Goal: Task Accomplishment & Management: Manage account settings

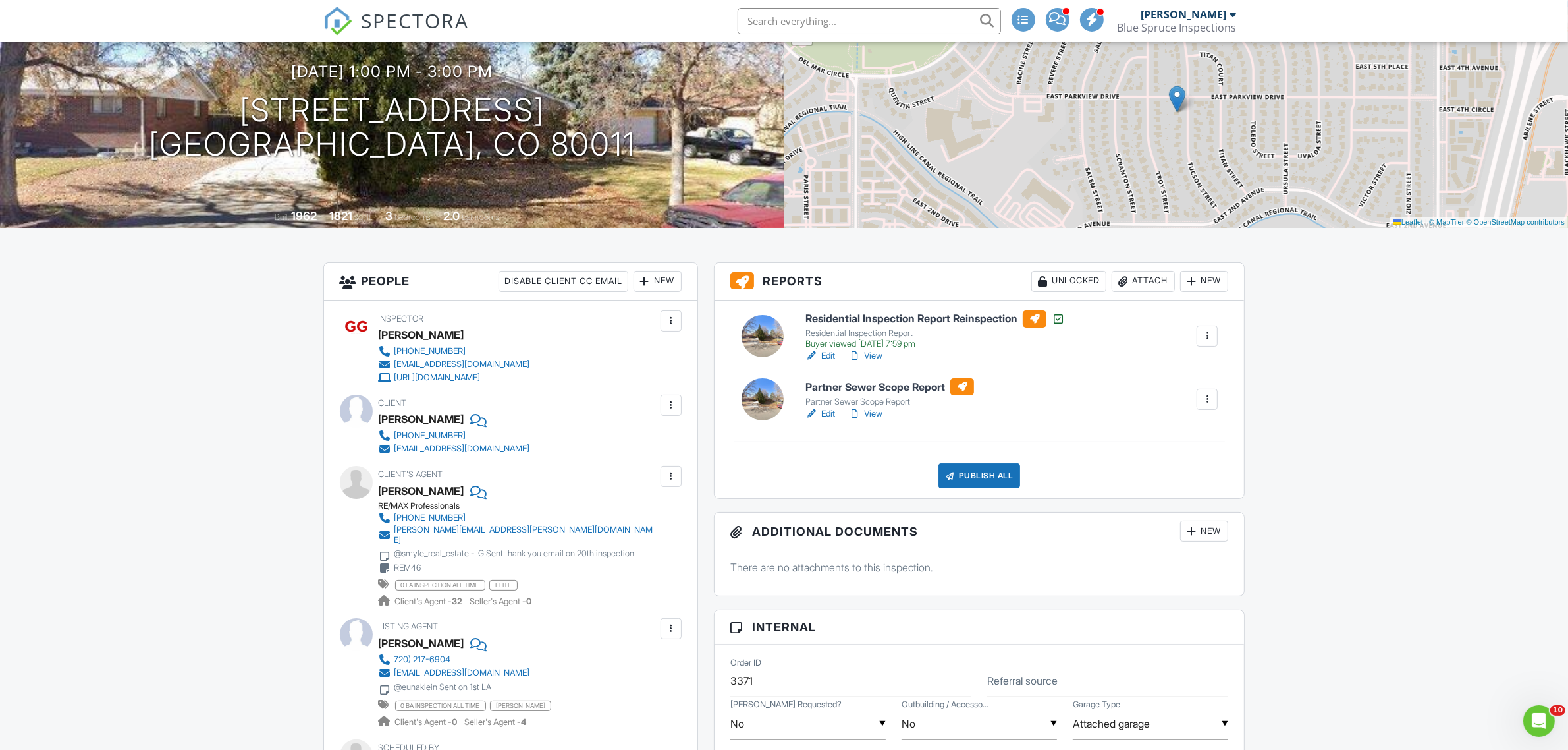
click at [869, 410] on link "View" at bounding box center [865, 414] width 34 height 13
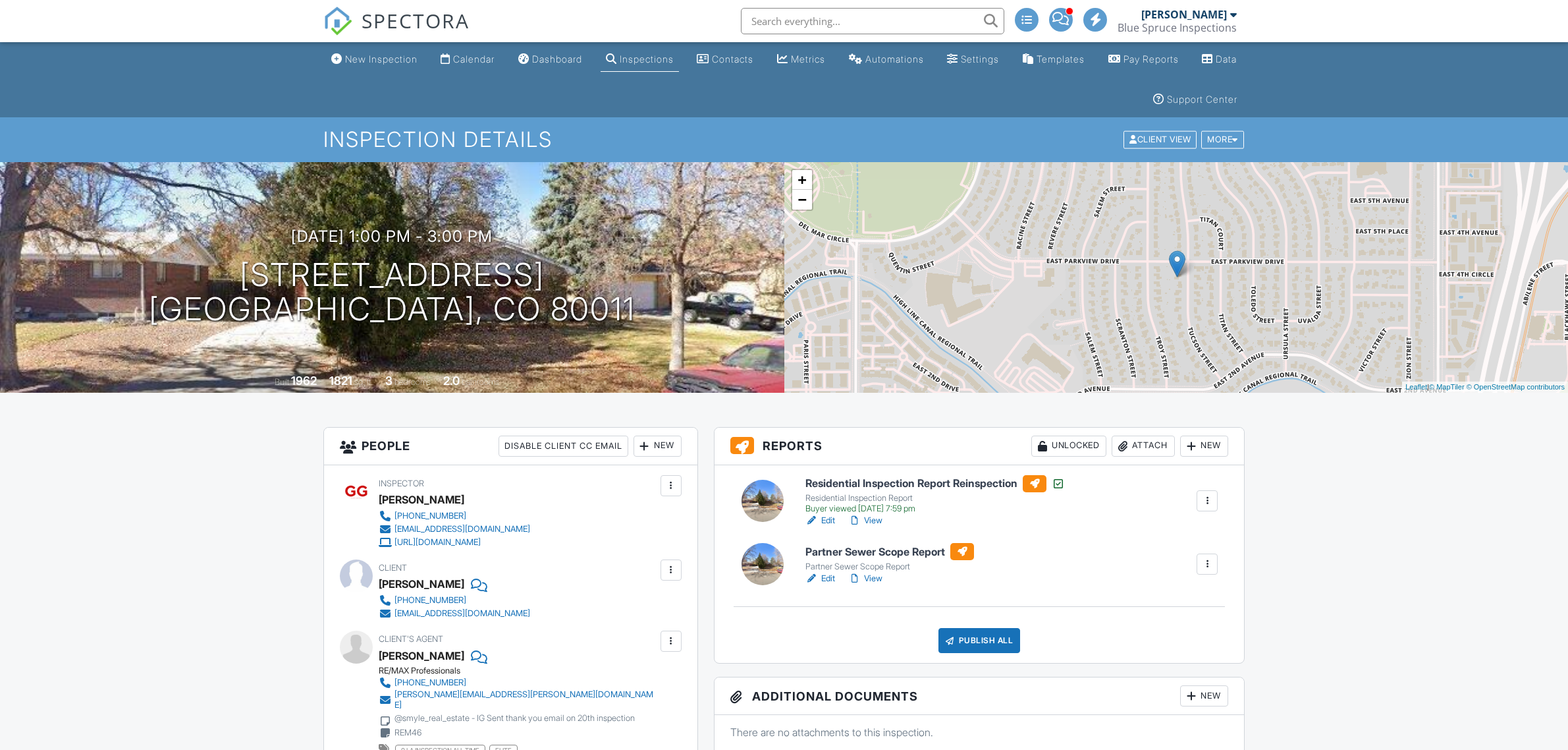
click at [1197, 554] on div at bounding box center [1206, 564] width 21 height 21
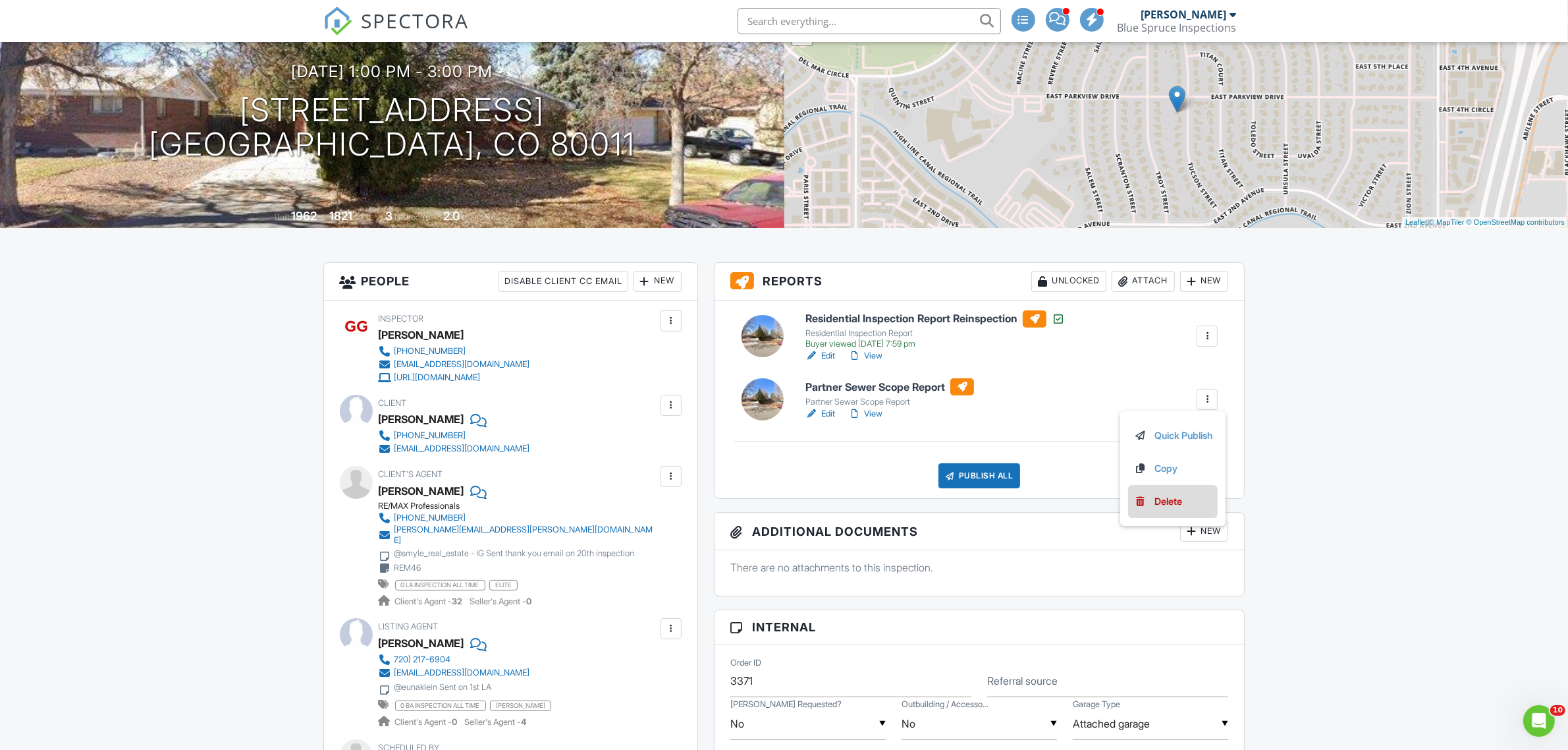
click at [1156, 501] on div "Delete" at bounding box center [1168, 501] width 28 height 14
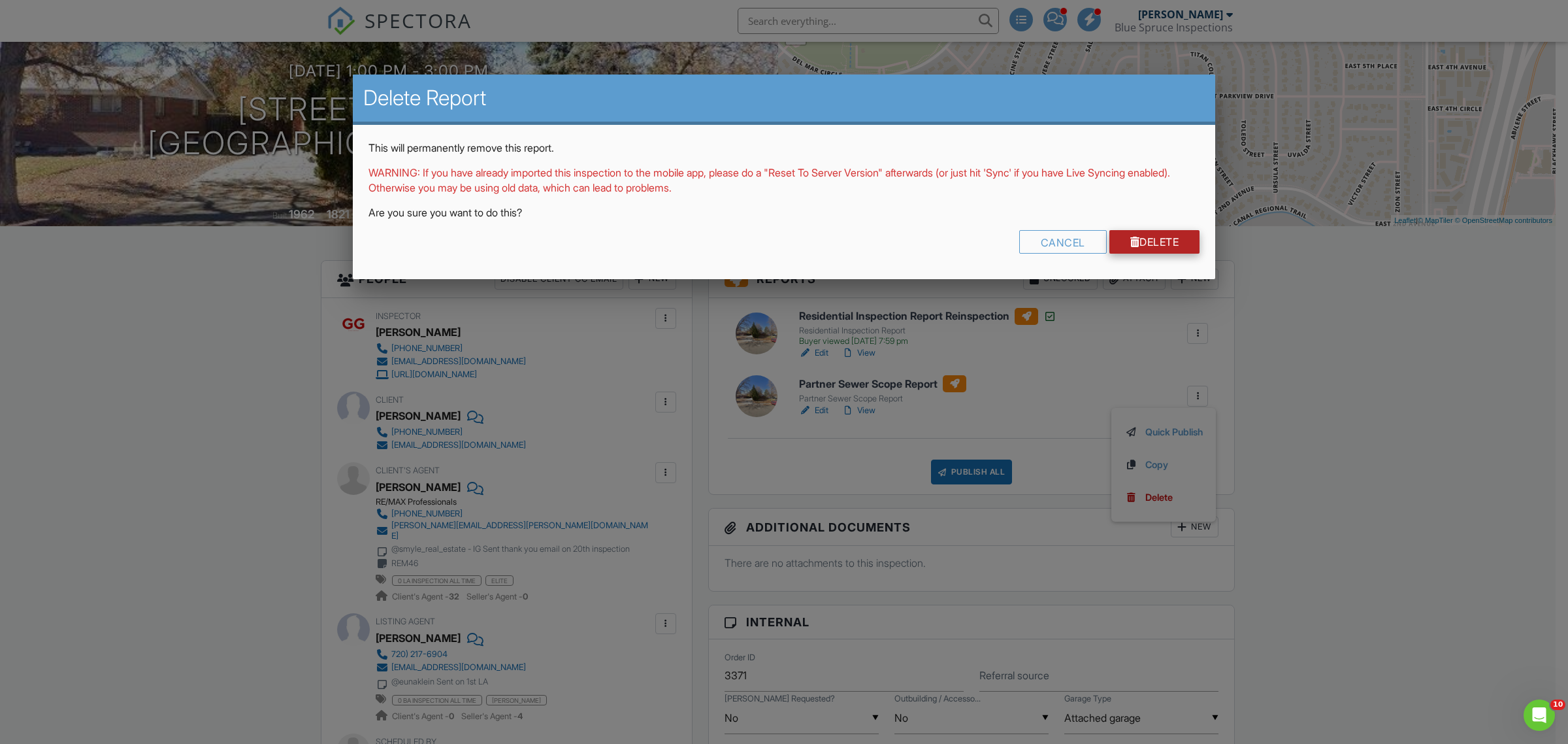
click at [1148, 245] on link "Delete" at bounding box center [1155, 242] width 91 height 23
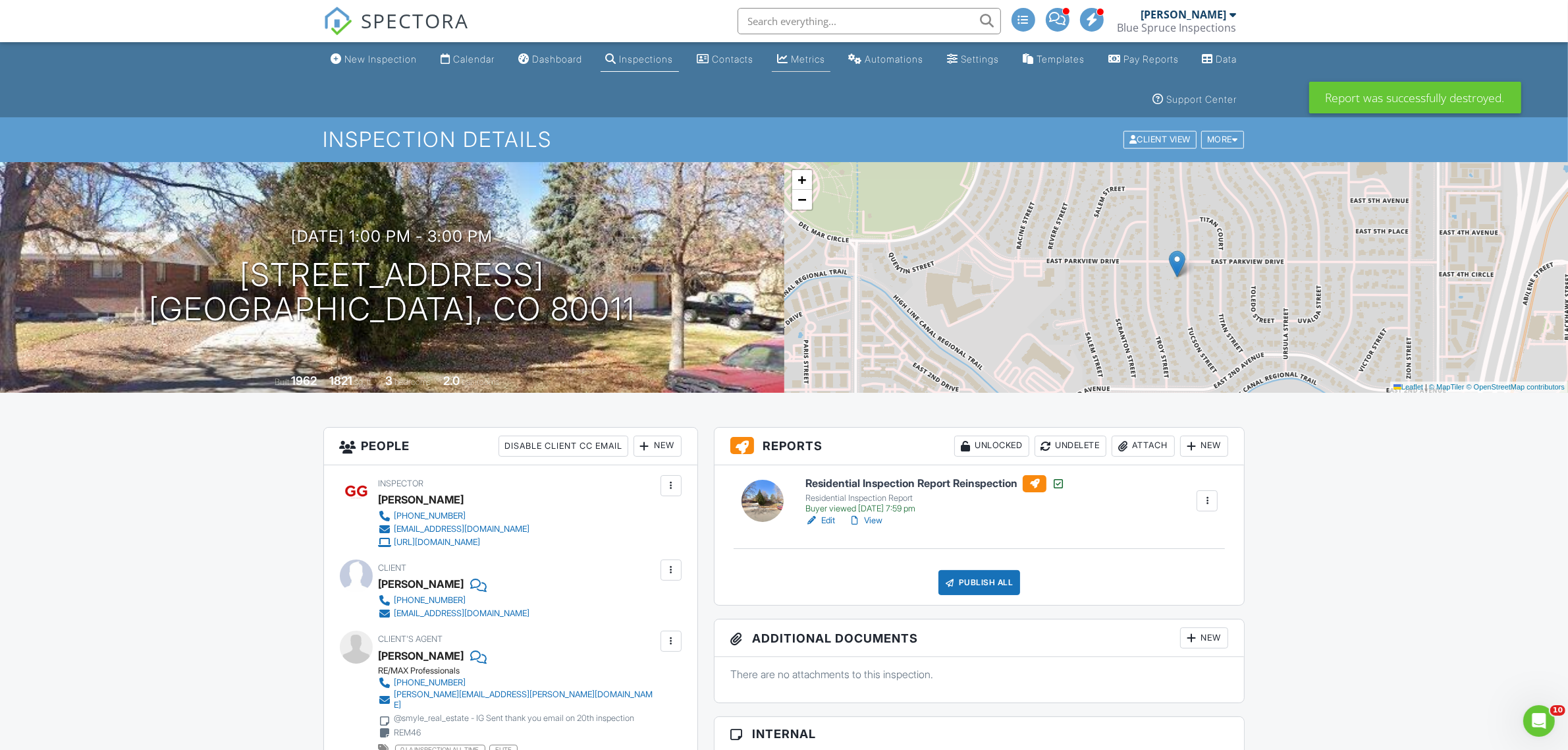
click at [826, 61] on div "Metrics" at bounding box center [807, 58] width 34 height 11
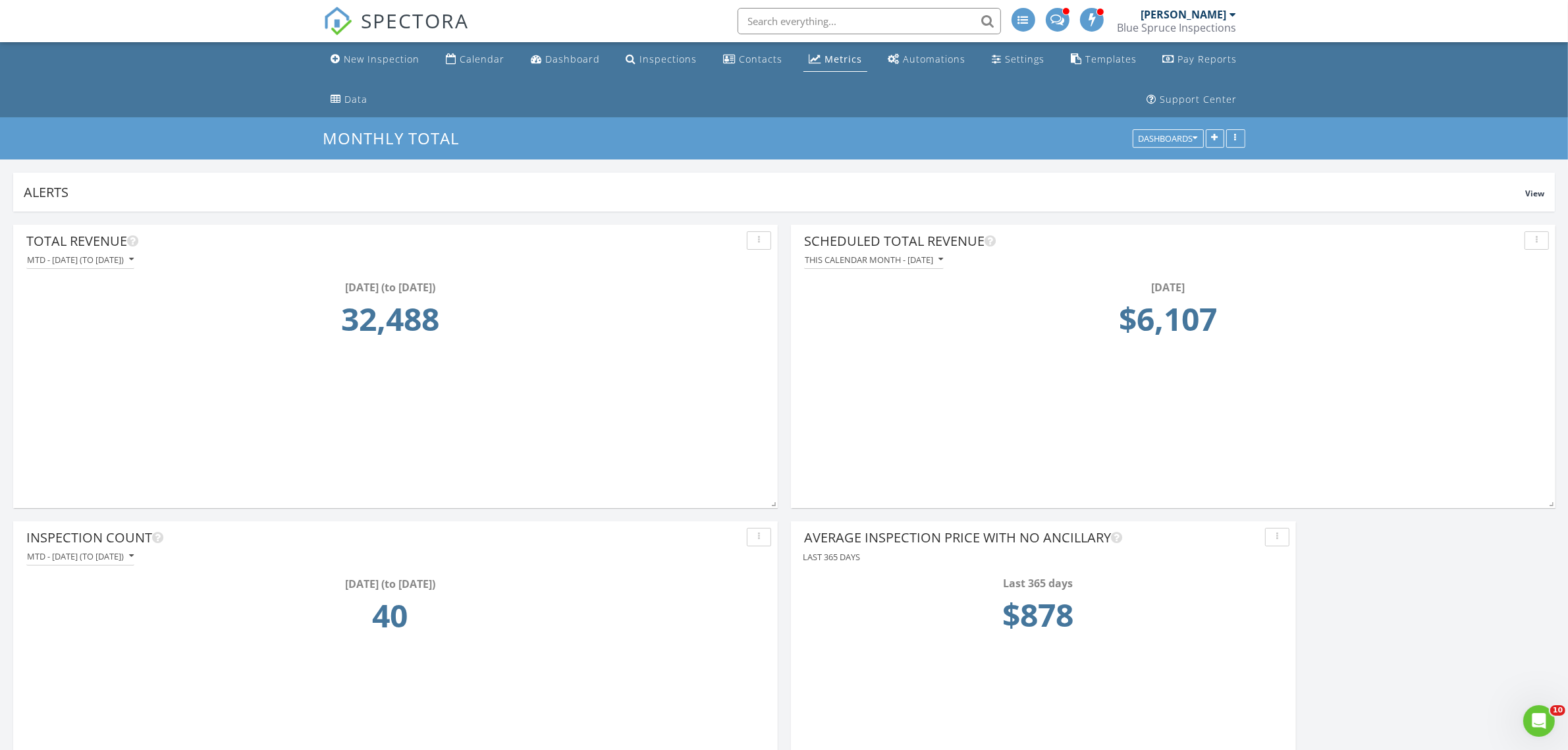
scroll to position [283, 765]
click at [471, 60] on div "Calendar" at bounding box center [483, 58] width 45 height 13
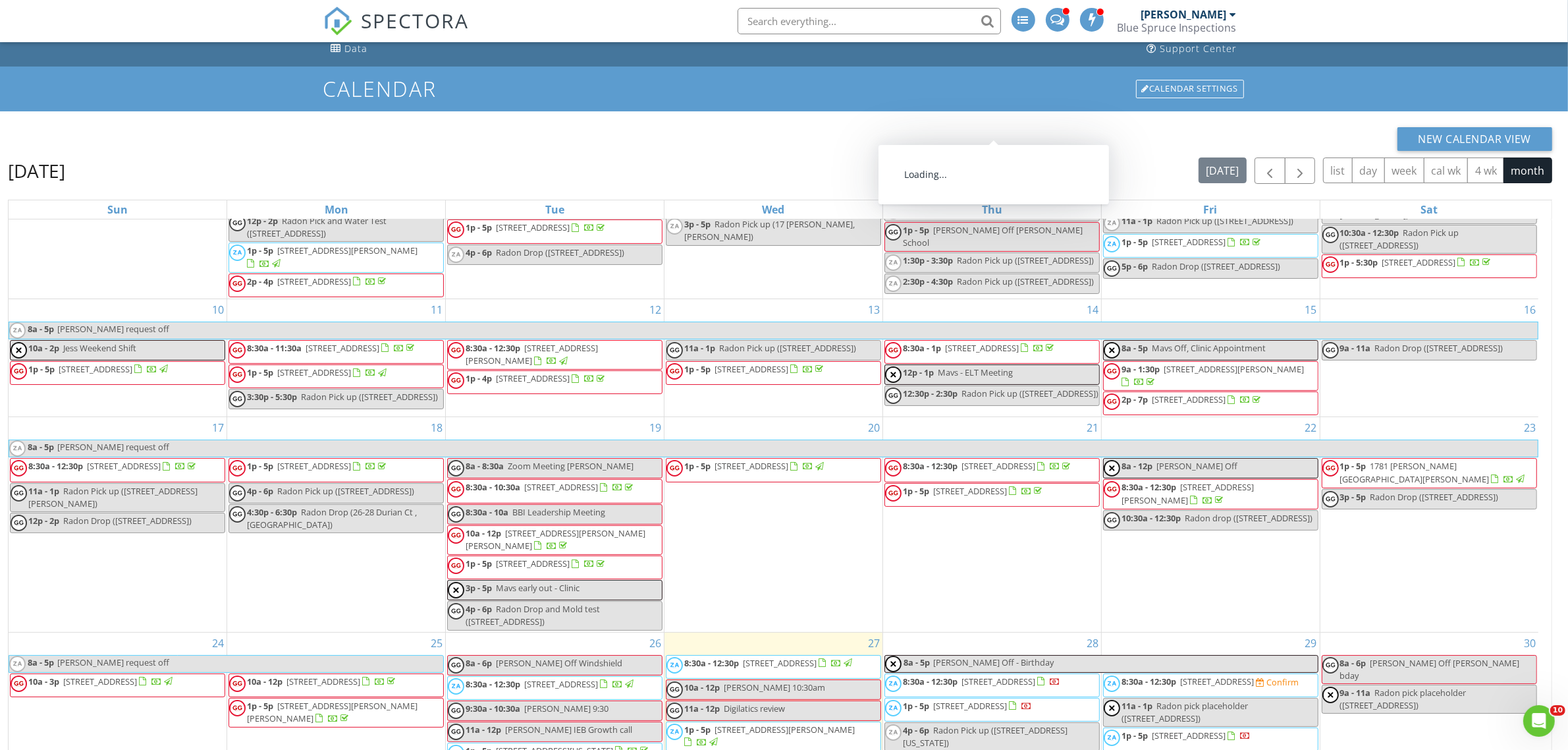
scroll to position [215, 0]
